Goal: Check status: Check status

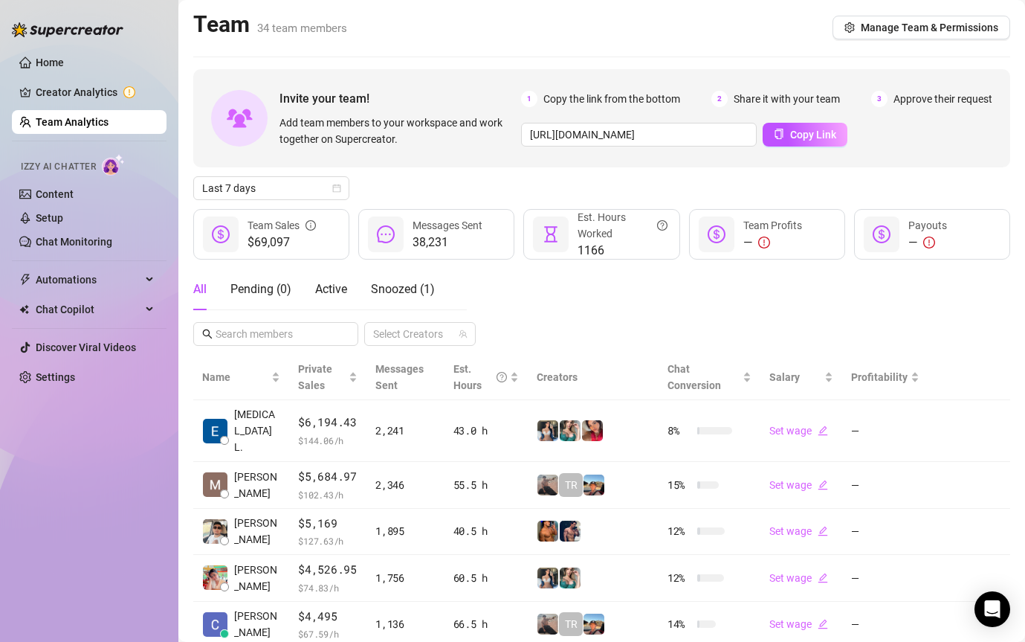
click at [297, 202] on div "Invite your team! Add team members to your workspace and work together on Super…" at bounding box center [601, 495] width 817 height 853
click at [291, 188] on span "Last 7 days" at bounding box center [271, 188] width 138 height 22
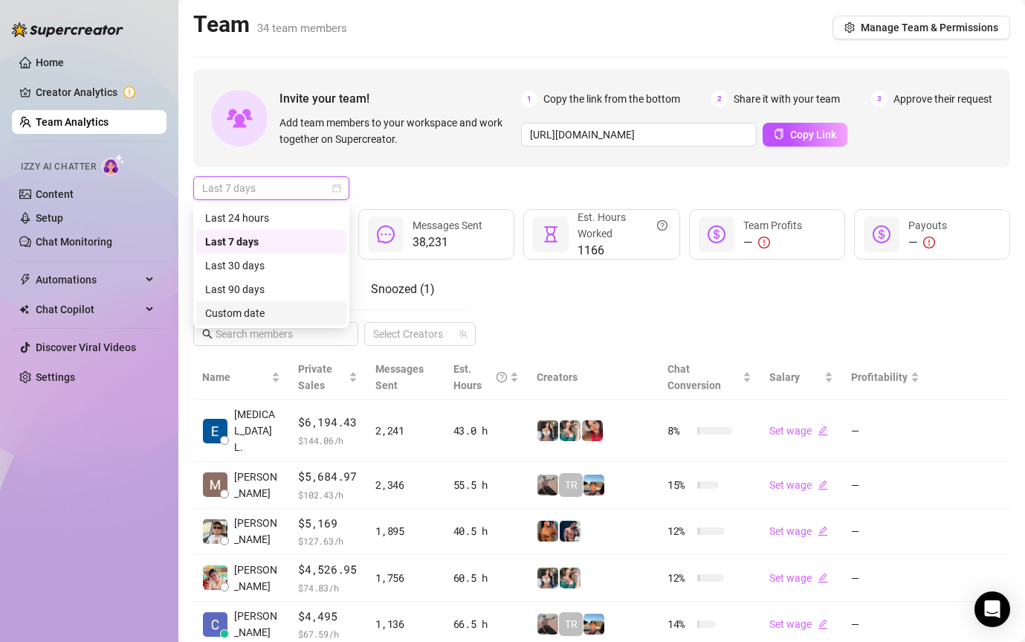
click at [289, 311] on div "Custom date" at bounding box center [271, 313] width 132 height 16
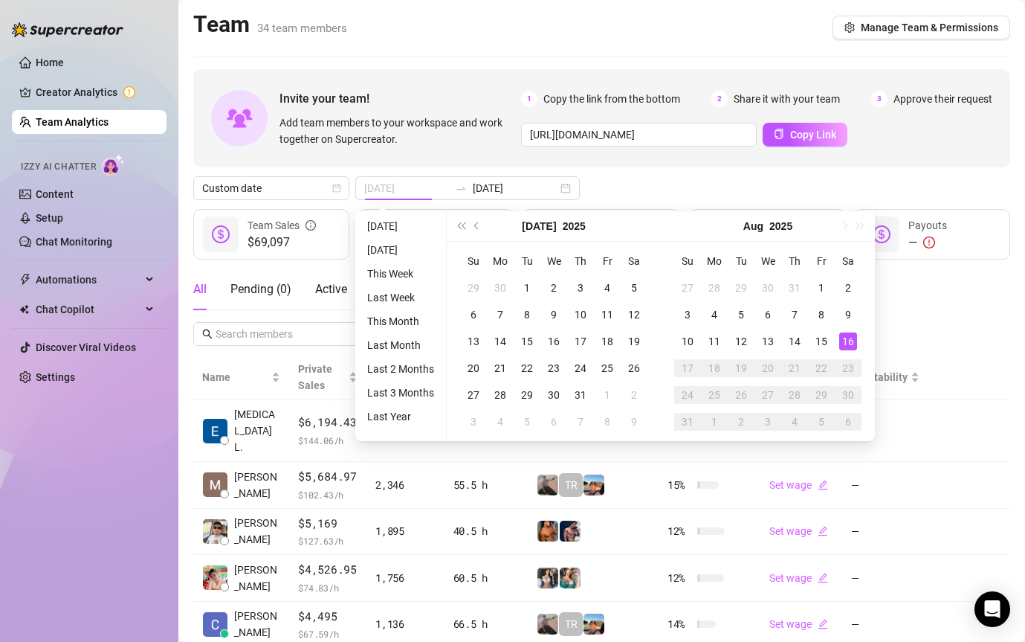
click at [848, 339] on div "16" at bounding box center [848, 341] width 18 height 18
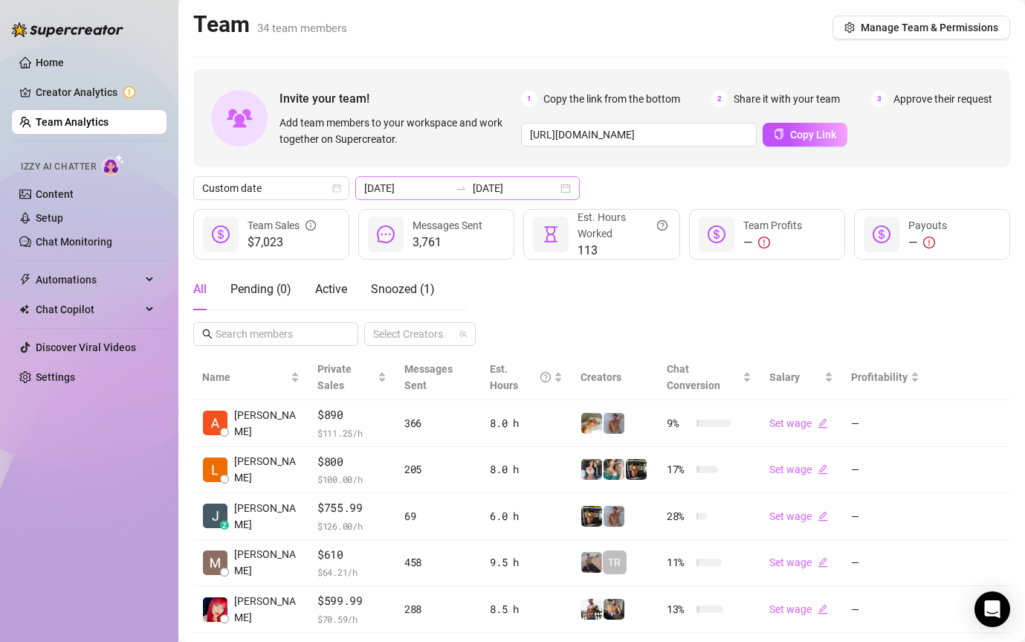
click at [451, 178] on div "[DATE] [DATE]" at bounding box center [467, 188] width 225 height 24
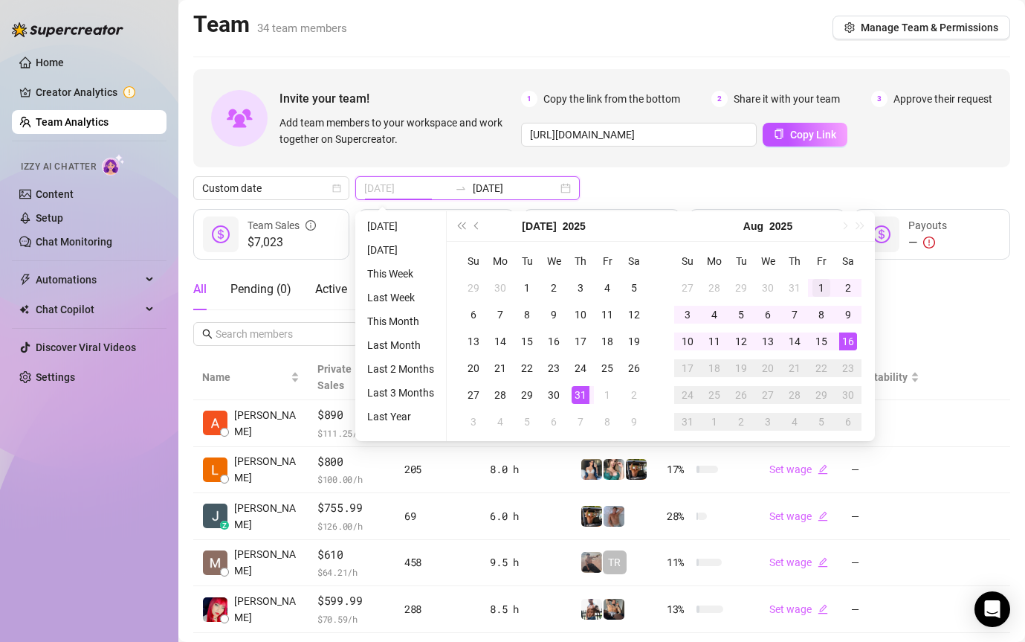
type input "[DATE]"
click at [816, 283] on div "1" at bounding box center [822, 288] width 18 height 18
type input "[DATE]"
click at [854, 339] on div "16" at bounding box center [848, 341] width 18 height 18
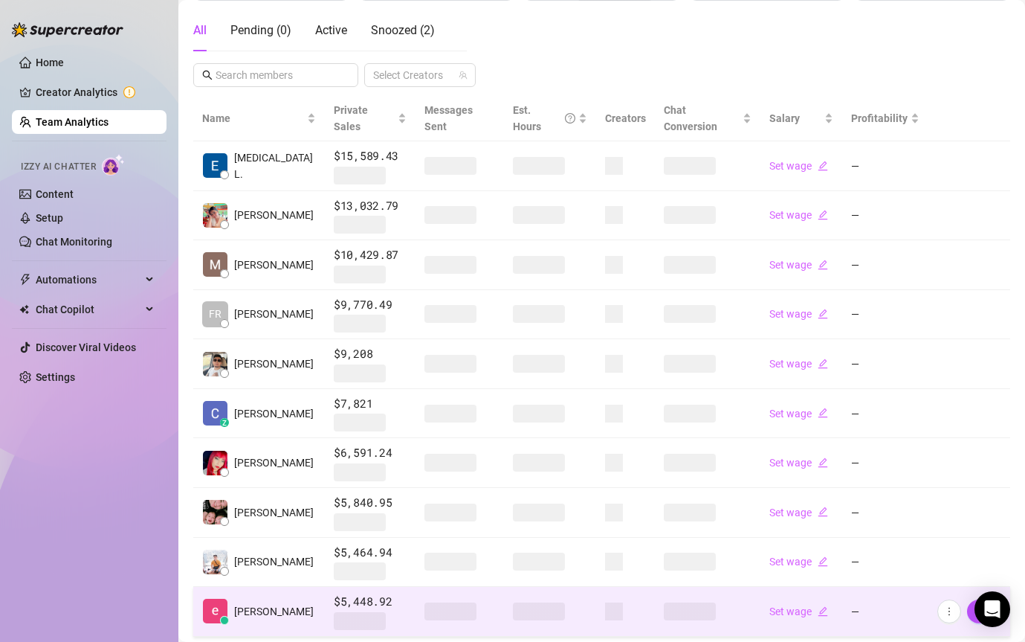
scroll to position [311, 0]
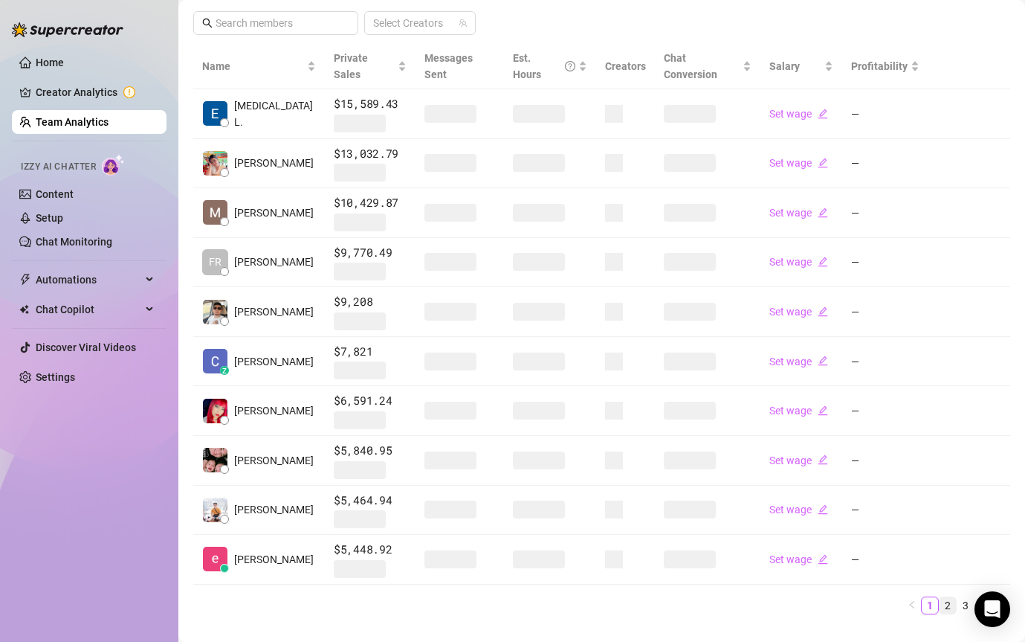
click at [943, 597] on link "2" at bounding box center [948, 605] width 16 height 16
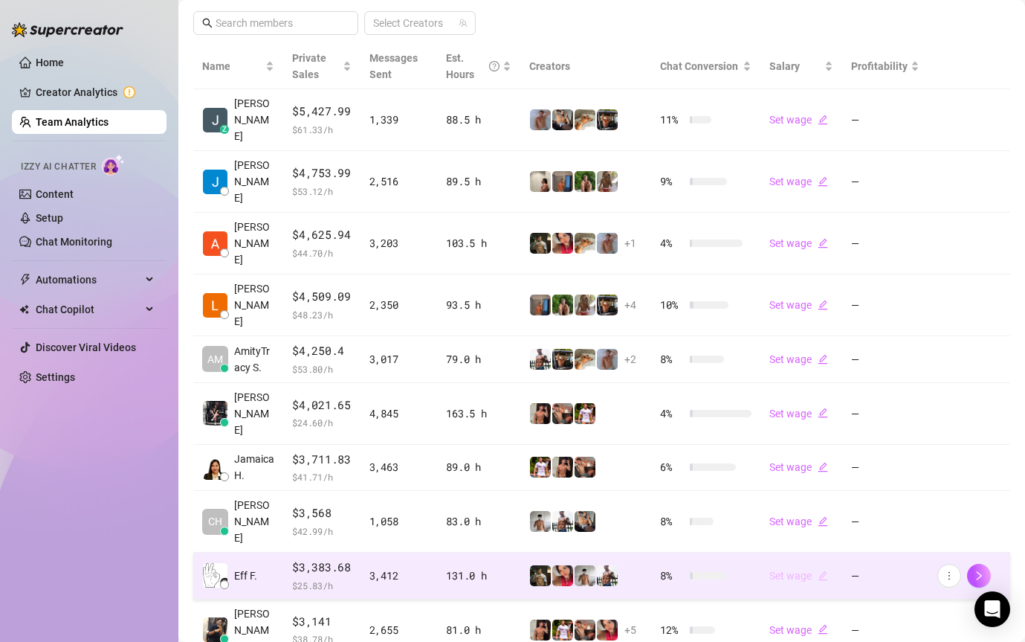
scroll to position [309, 0]
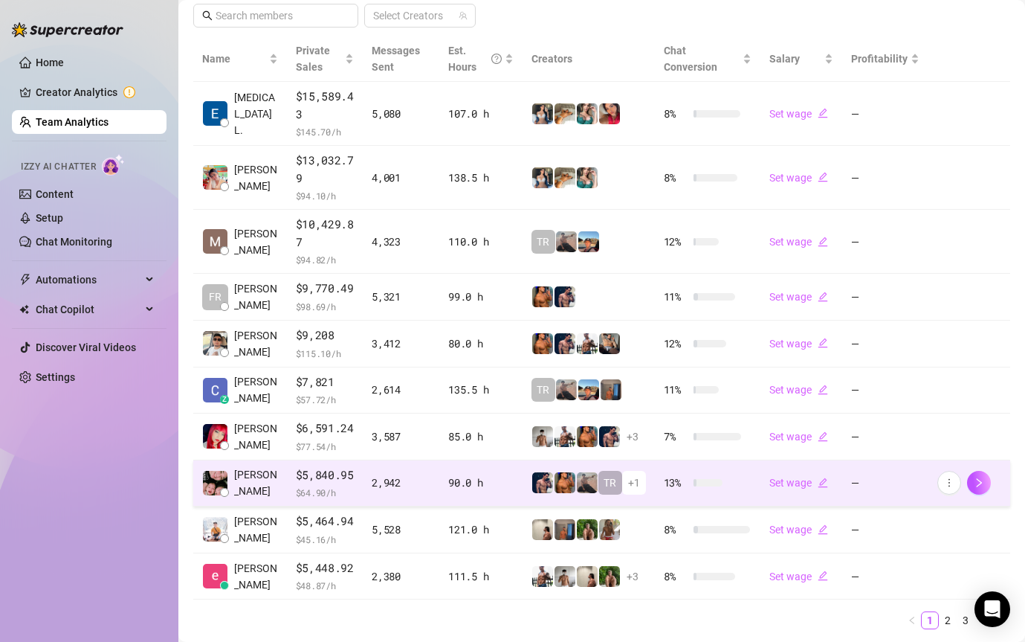
scroll to position [362, 0]
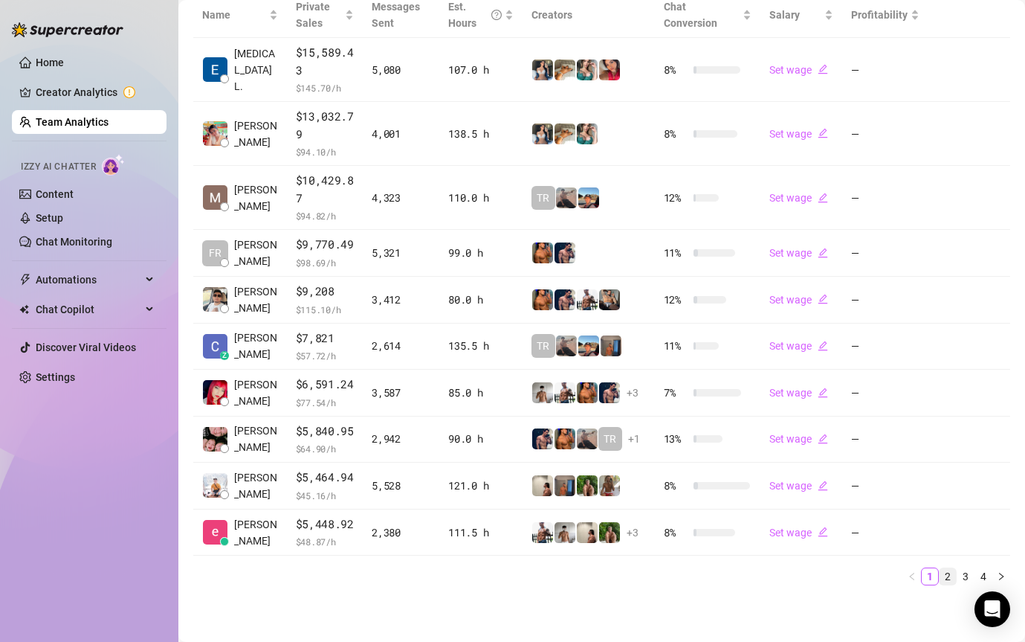
click at [945, 581] on link "2" at bounding box center [948, 576] width 16 height 16
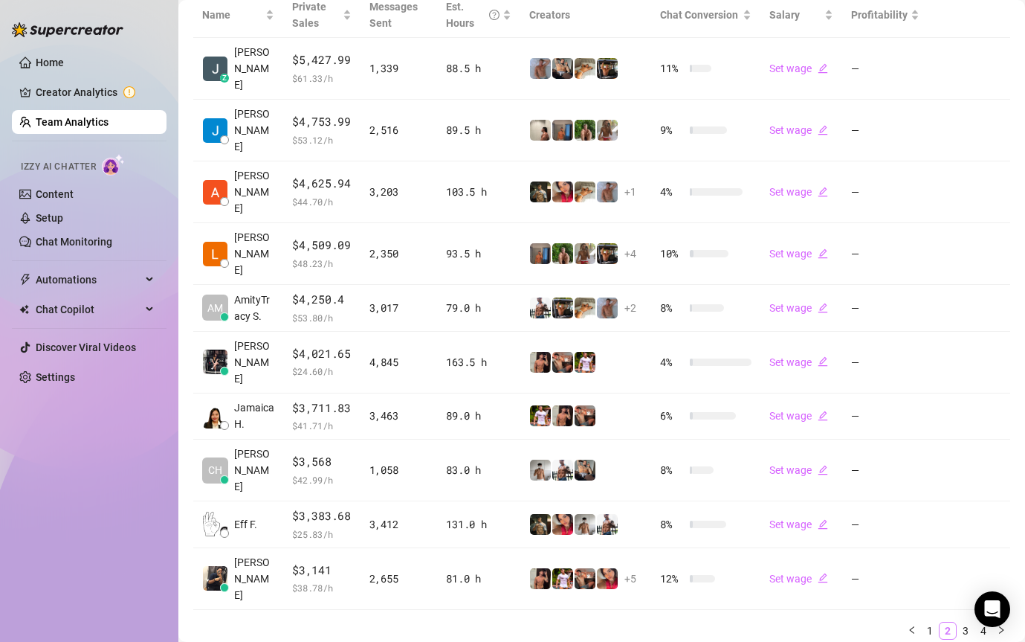
scroll to position [309, 0]
